Goal: Information Seeking & Learning: Learn about a topic

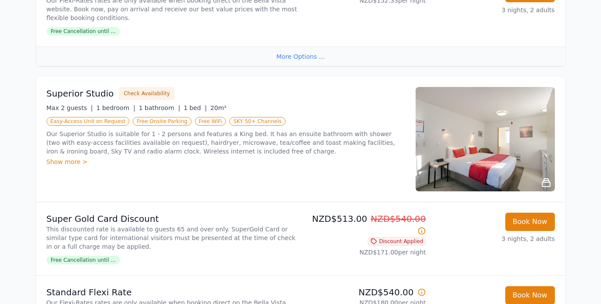
scroll to position [373, 0]
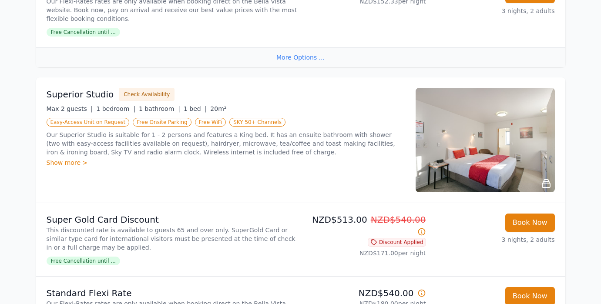
click at [471, 124] on img at bounding box center [484, 140] width 139 height 104
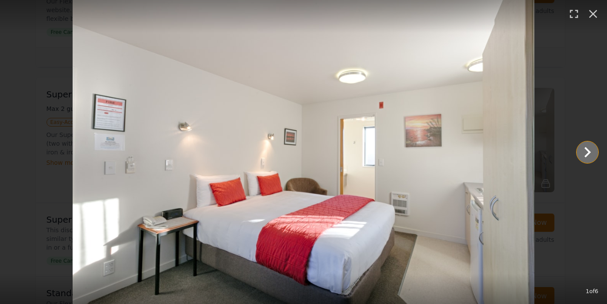
click at [588, 150] on icon "Show slide 2 of 6" at bounding box center [587, 152] width 7 height 10
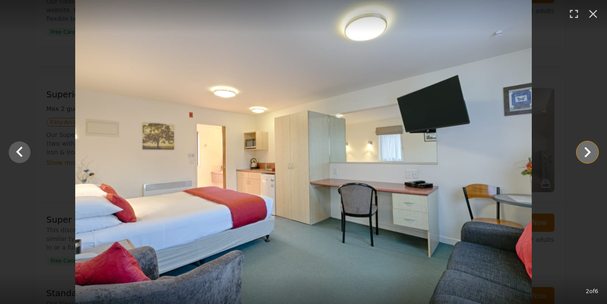
click at [587, 151] on icon "Show slide 3 of 6" at bounding box center [587, 152] width 21 height 21
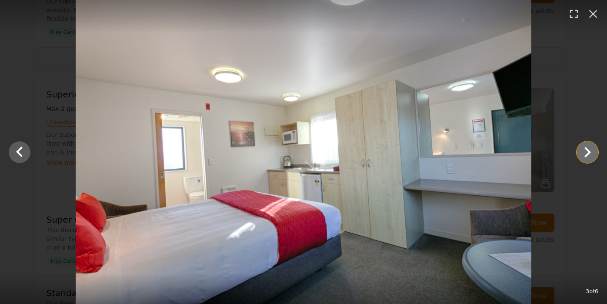
click at [587, 151] on icon "Show slide 4 of 6" at bounding box center [587, 152] width 21 height 21
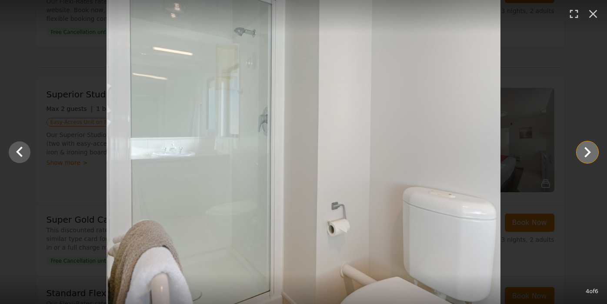
click at [587, 151] on icon "Show slide 5 of 6" at bounding box center [587, 152] width 21 height 21
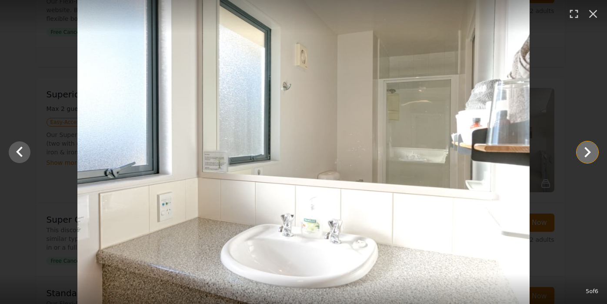
click at [587, 151] on icon "Show slide 6 of 6" at bounding box center [587, 152] width 21 height 21
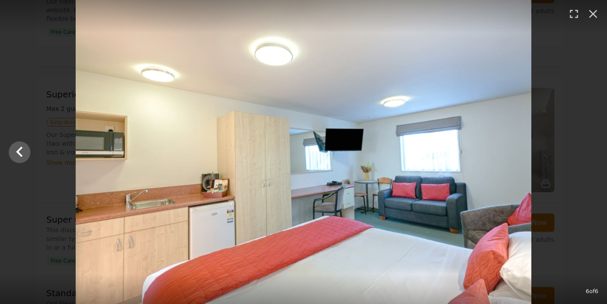
click at [587, 151] on div at bounding box center [303, 152] width 607 height 304
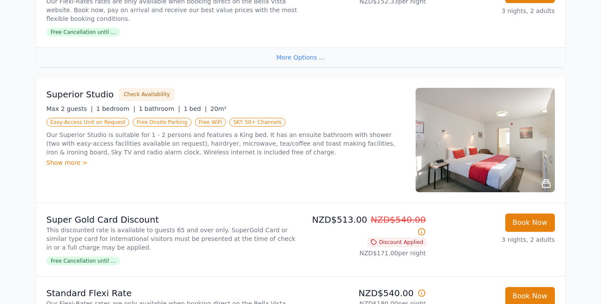
scroll to position [594, 0]
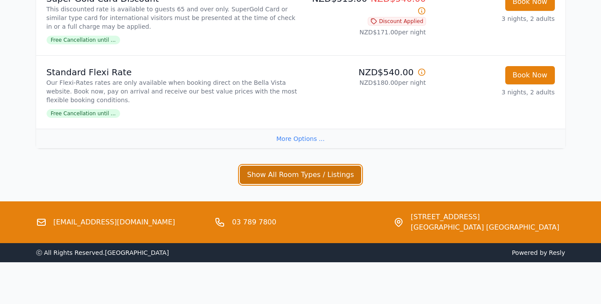
click at [306, 173] on button "Show All Room Types / Listings" at bounding box center [301, 175] width 122 height 18
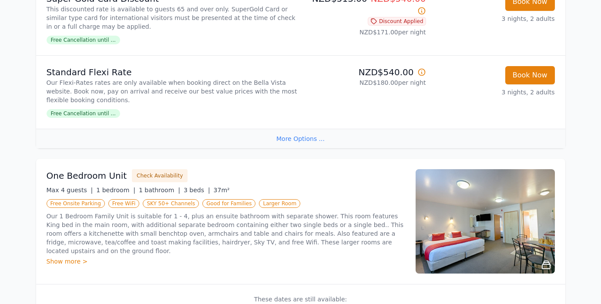
click at [303, 137] on div "More Options ..." at bounding box center [300, 139] width 529 height 20
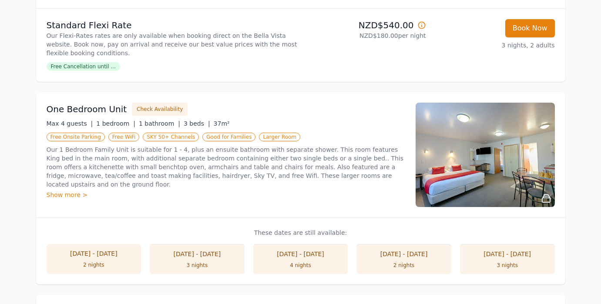
scroll to position [641, 0]
click at [72, 194] on div "Show more >" at bounding box center [226, 194] width 358 height 9
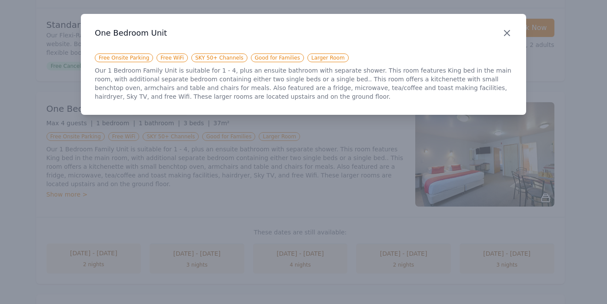
click at [510, 32] on icon "button" at bounding box center [507, 33] width 10 height 10
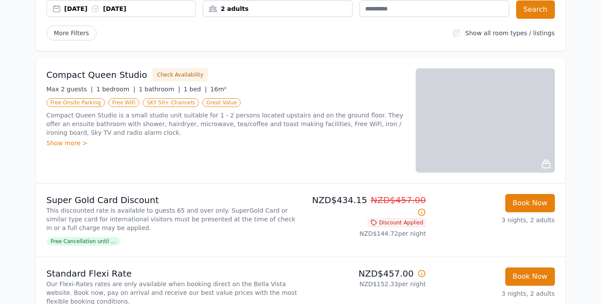
scroll to position [0, 0]
